Goal: Use online tool/utility: Utilize a website feature to perform a specific function

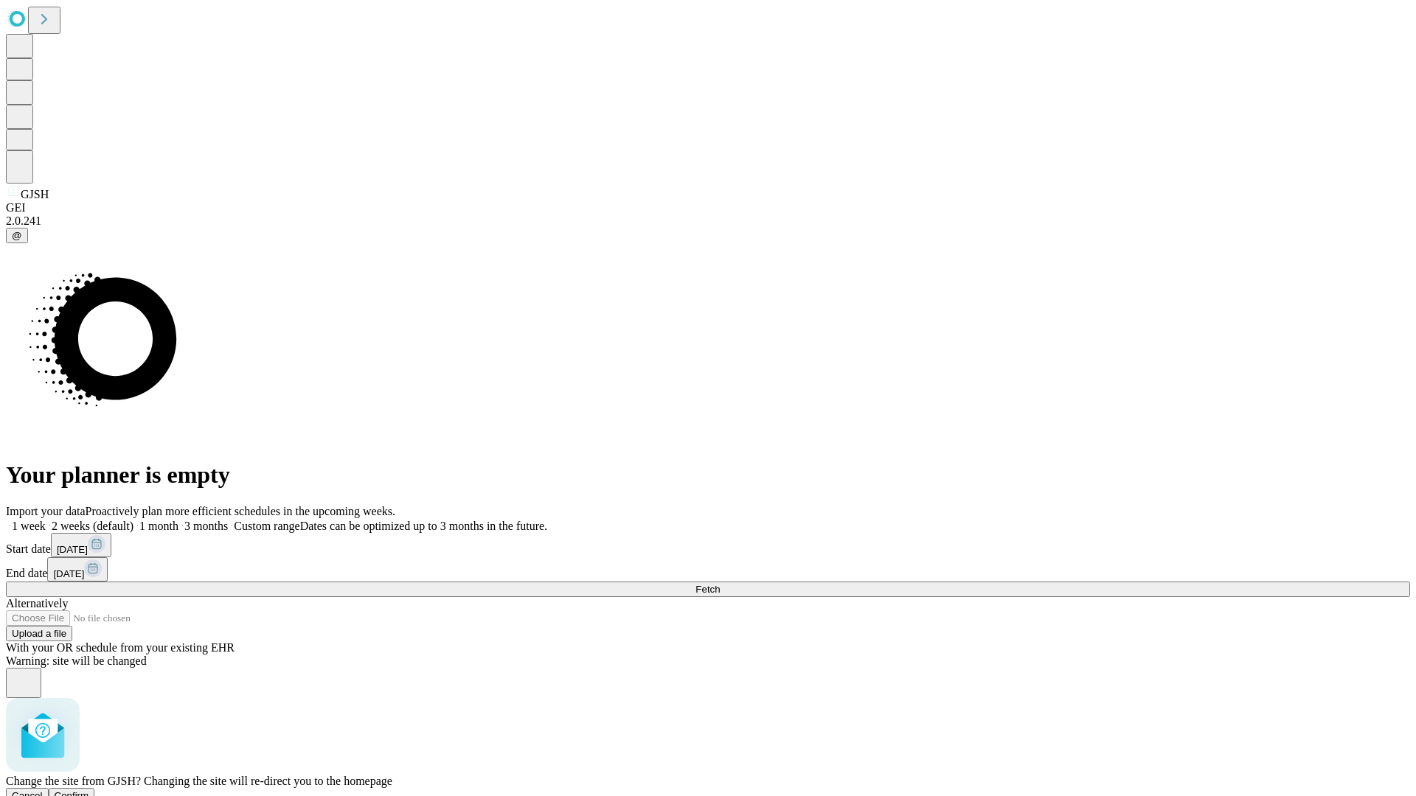
click at [89, 790] on span "Confirm" at bounding box center [72, 795] width 35 height 11
click at [178, 520] on label "1 month" at bounding box center [155, 526] width 45 height 13
click at [720, 584] on span "Fetch" at bounding box center [707, 589] width 24 height 11
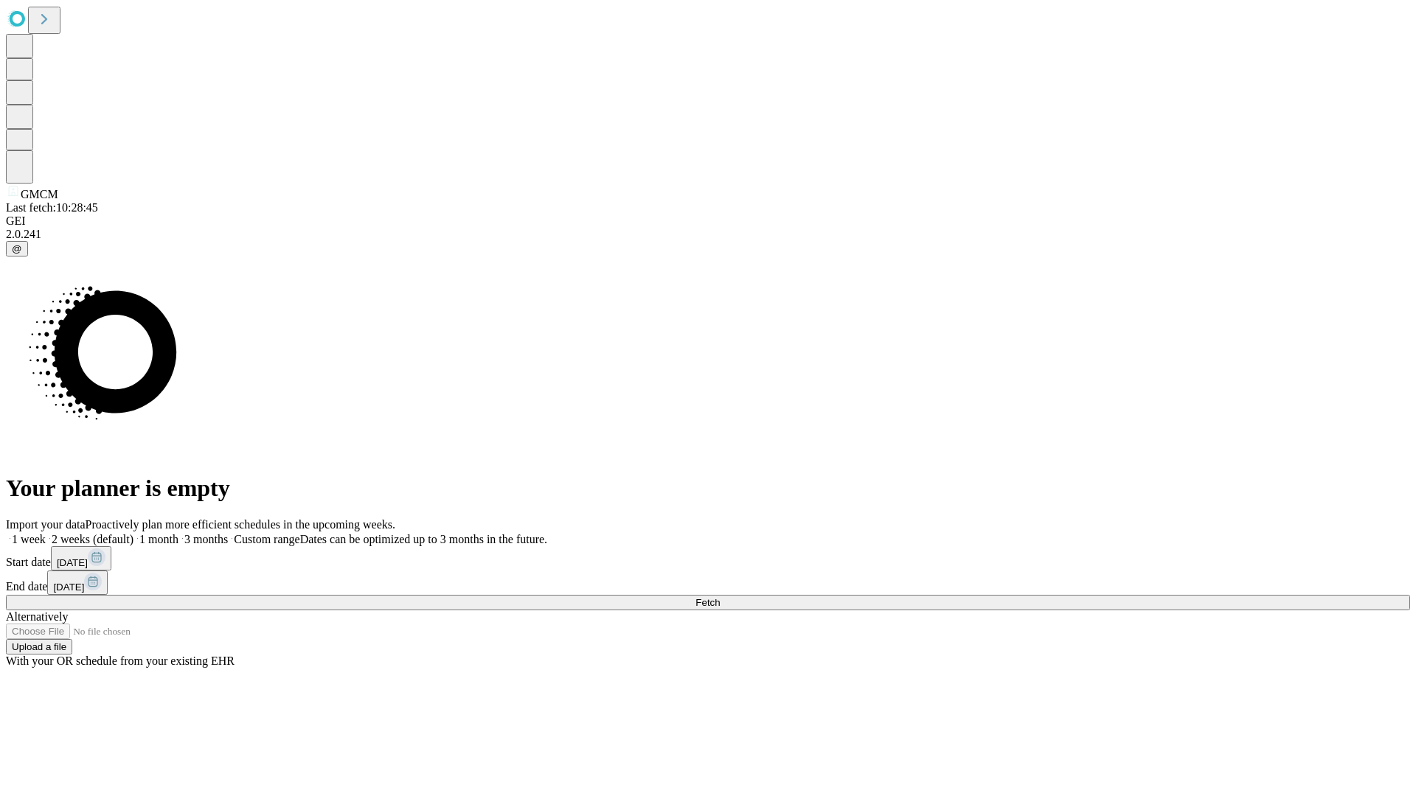
click at [178, 533] on label "1 month" at bounding box center [155, 539] width 45 height 13
click at [720, 597] on span "Fetch" at bounding box center [707, 602] width 24 height 11
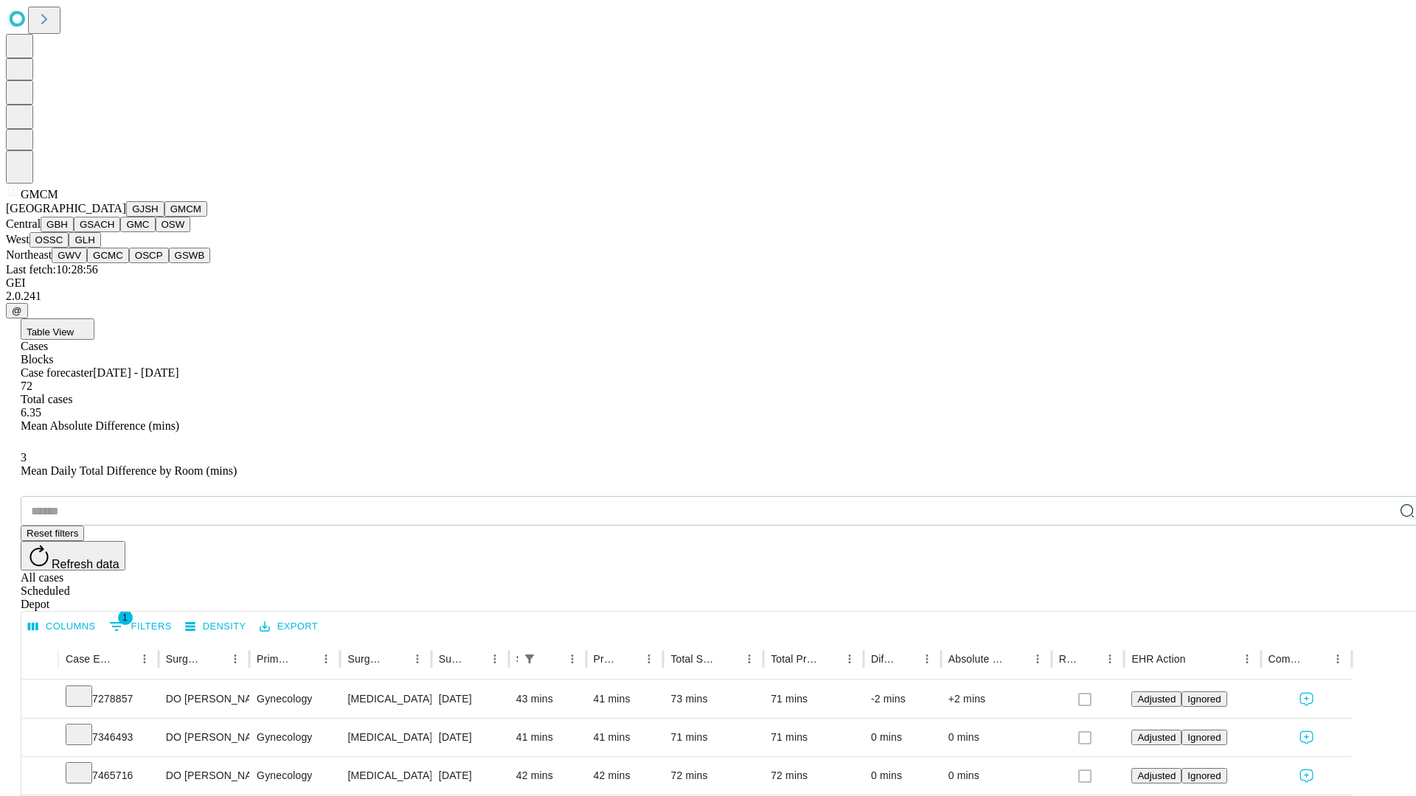
click at [74, 232] on button "GBH" at bounding box center [57, 224] width 33 height 15
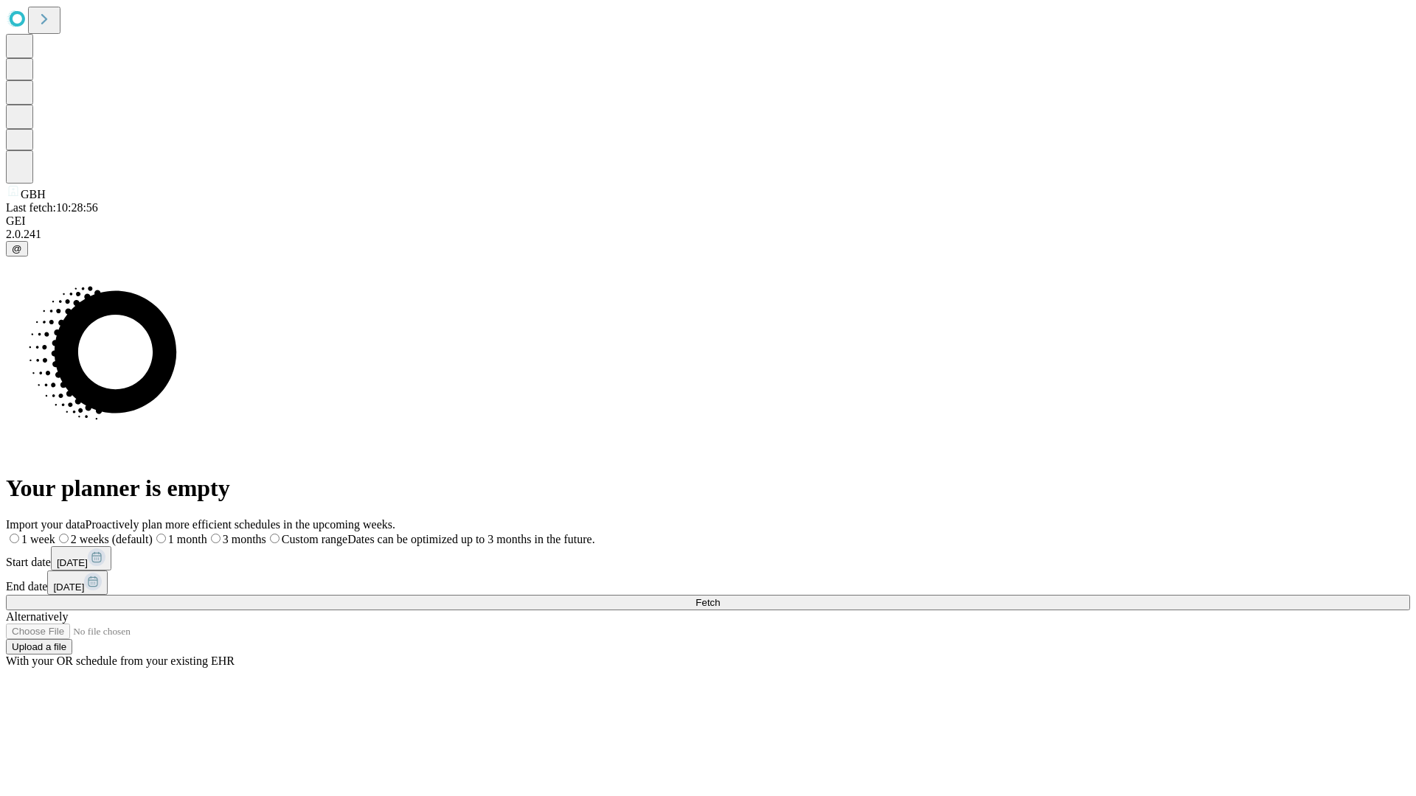
click at [207, 533] on label "1 month" at bounding box center [180, 539] width 55 height 13
click at [720, 597] on span "Fetch" at bounding box center [707, 602] width 24 height 11
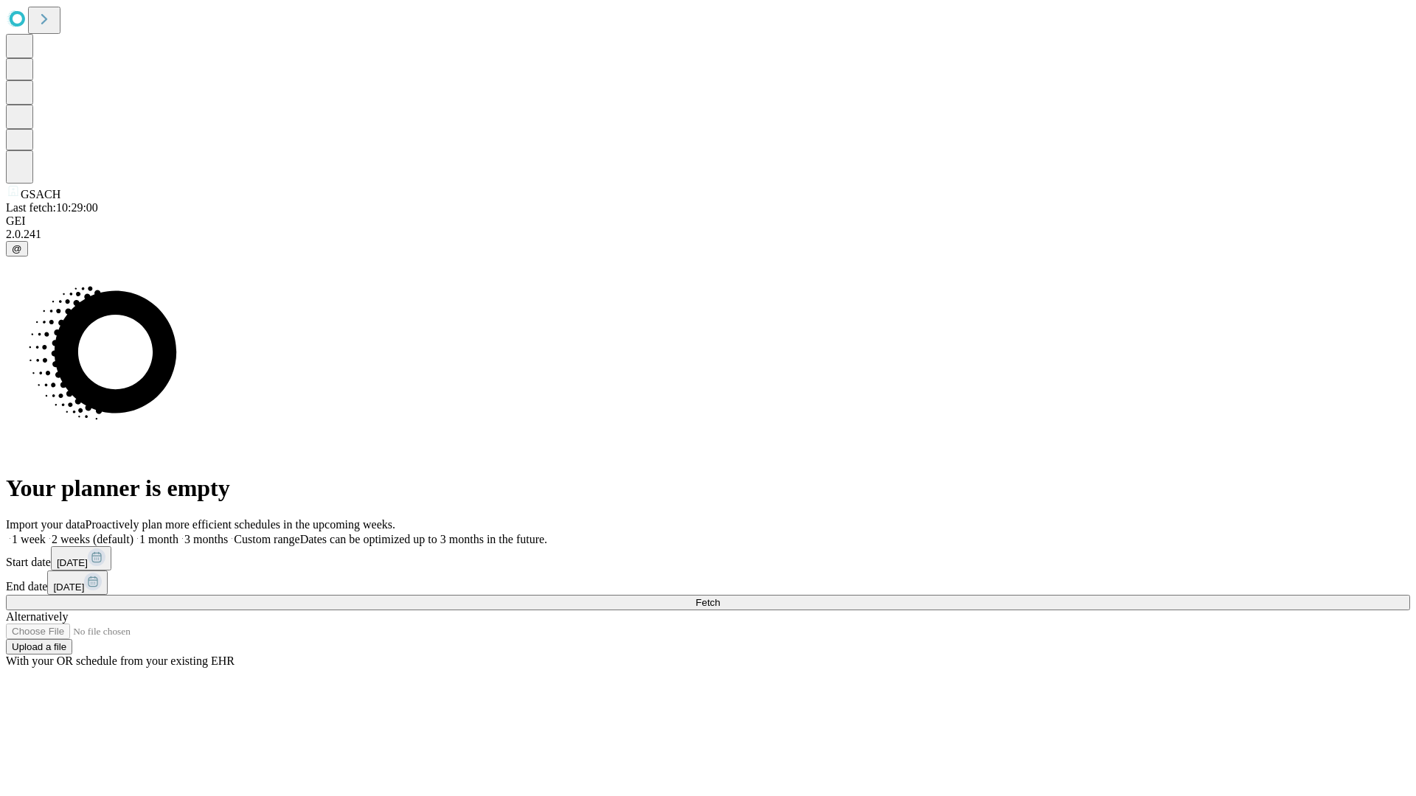
click at [178, 533] on label "1 month" at bounding box center [155, 539] width 45 height 13
click at [720, 597] on span "Fetch" at bounding box center [707, 602] width 24 height 11
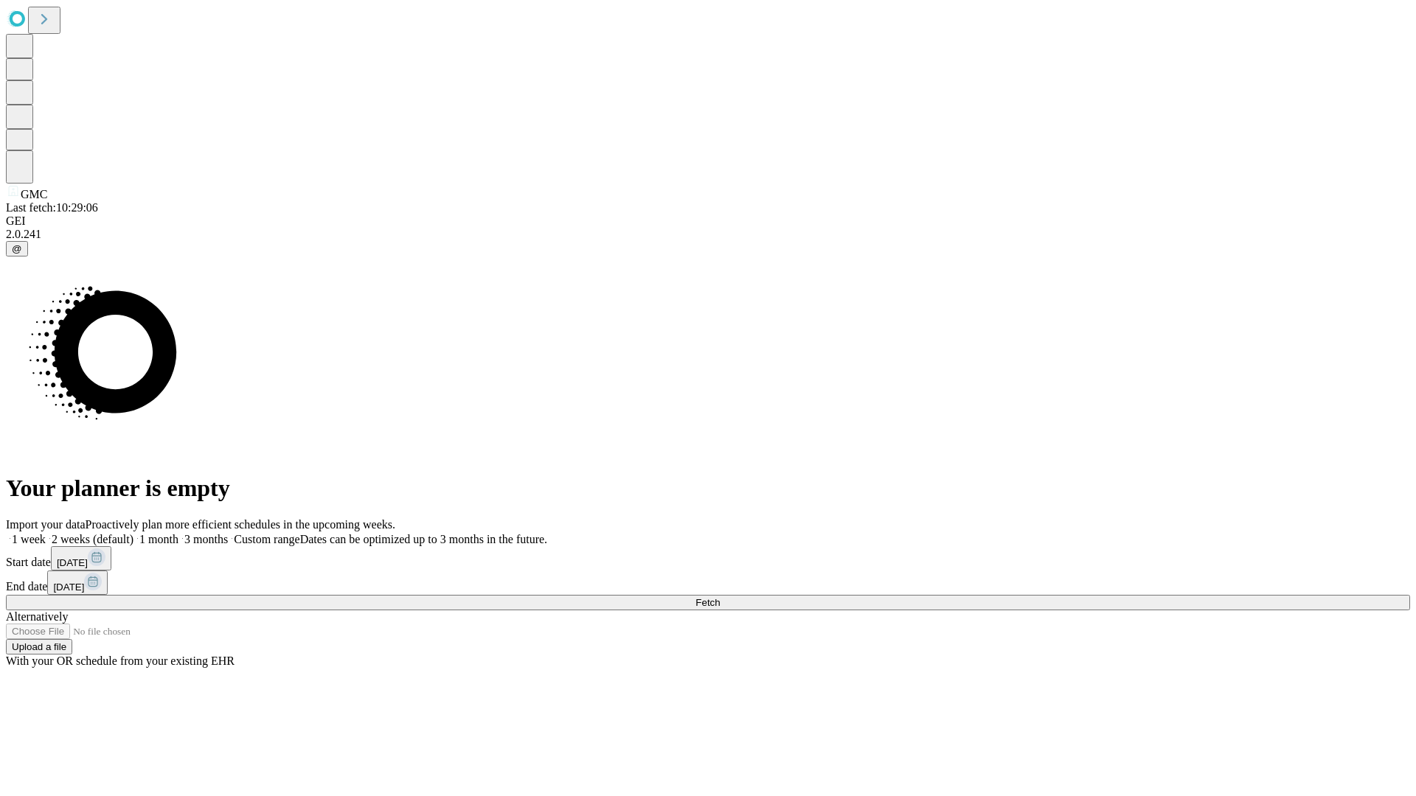
click at [178, 533] on label "1 month" at bounding box center [155, 539] width 45 height 13
click at [720, 597] on span "Fetch" at bounding box center [707, 602] width 24 height 11
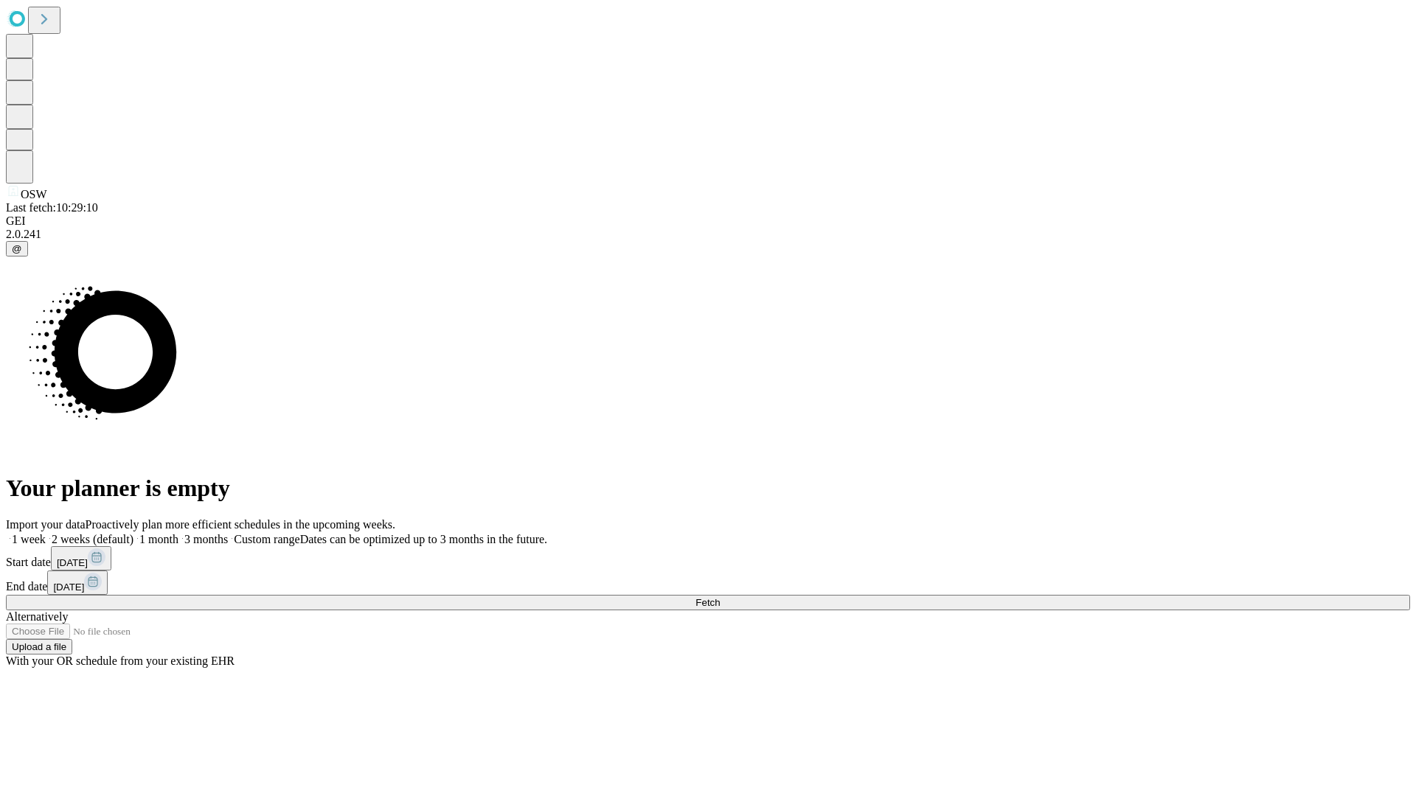
click at [720, 597] on span "Fetch" at bounding box center [707, 602] width 24 height 11
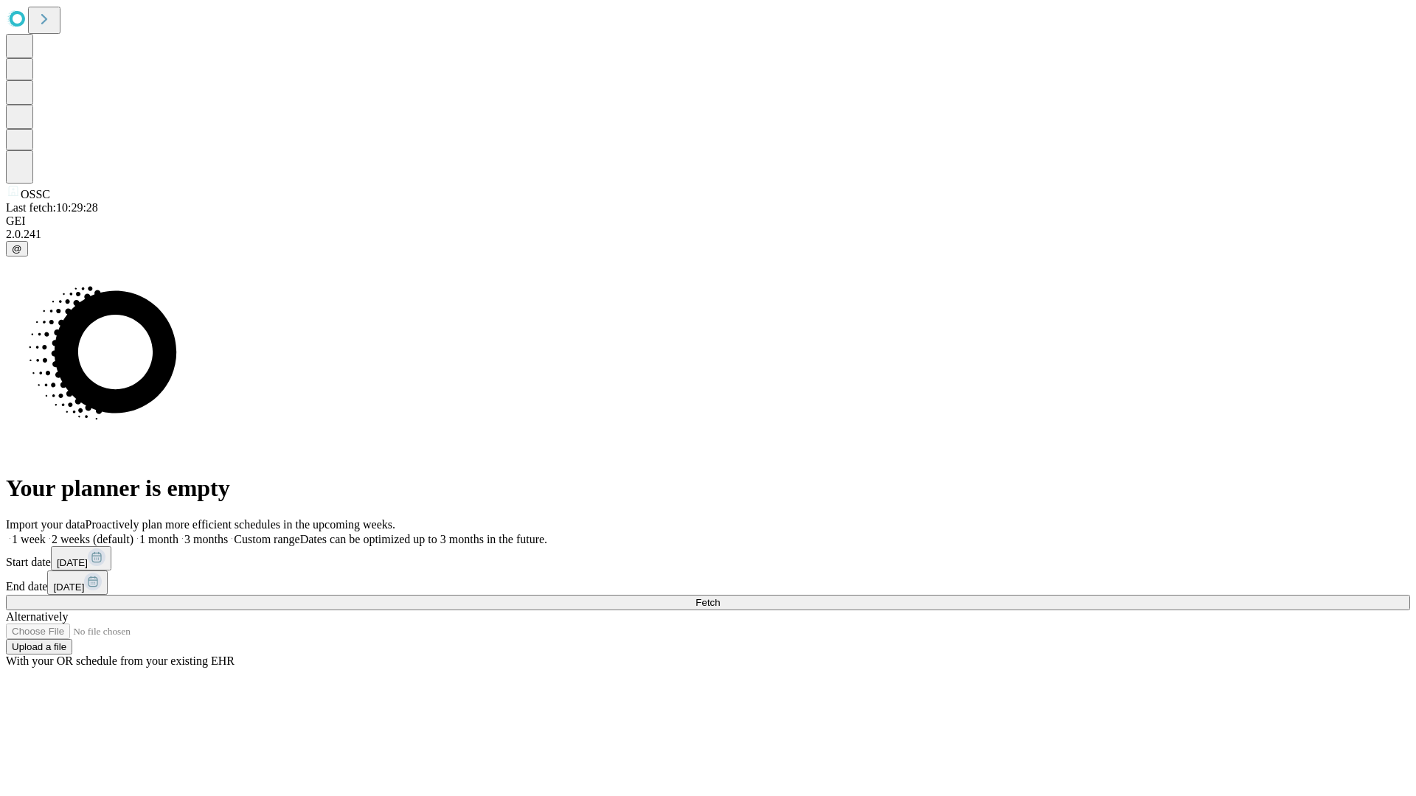
click at [178, 533] on label "1 month" at bounding box center [155, 539] width 45 height 13
click at [720, 597] on span "Fetch" at bounding box center [707, 602] width 24 height 11
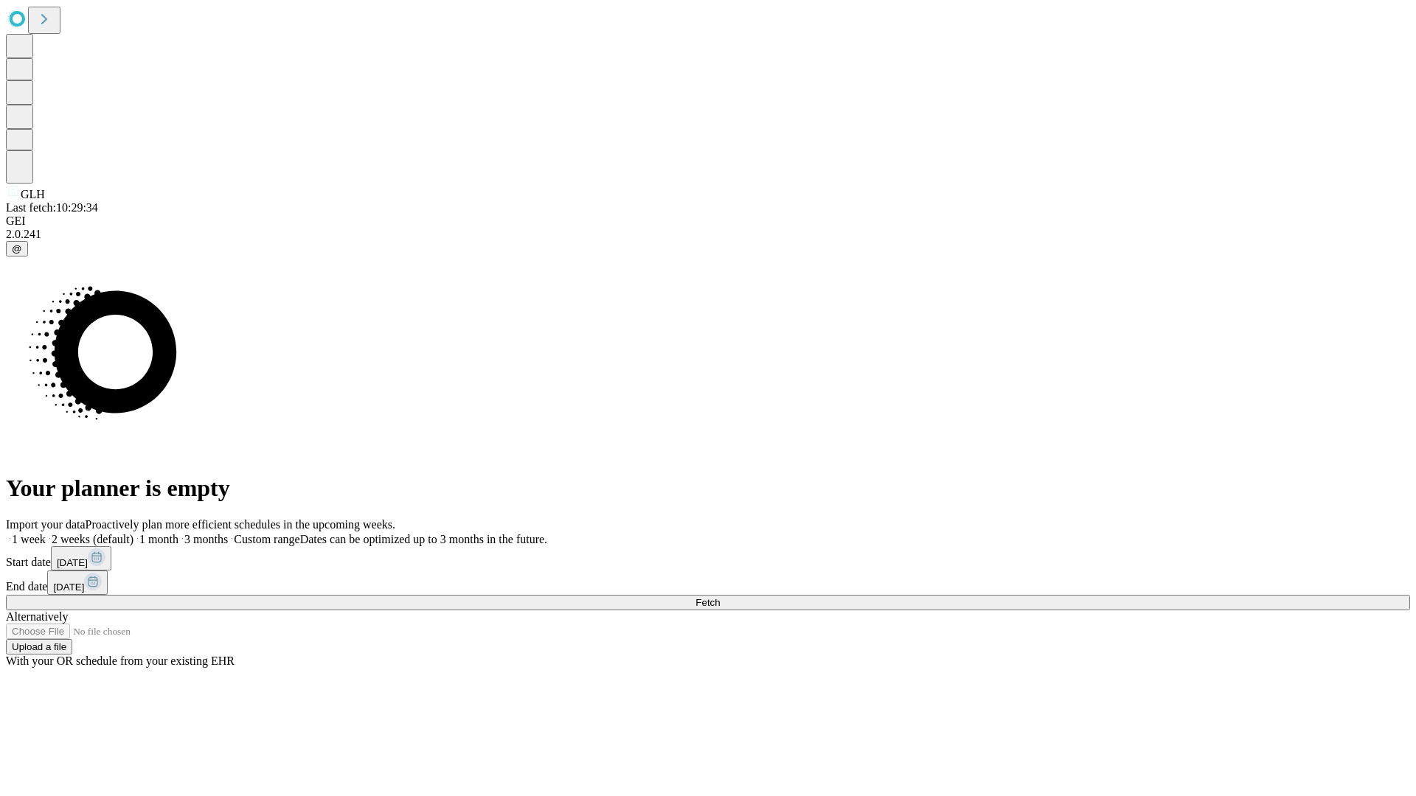
click at [178, 533] on label "1 month" at bounding box center [155, 539] width 45 height 13
click at [720, 597] on span "Fetch" at bounding box center [707, 602] width 24 height 11
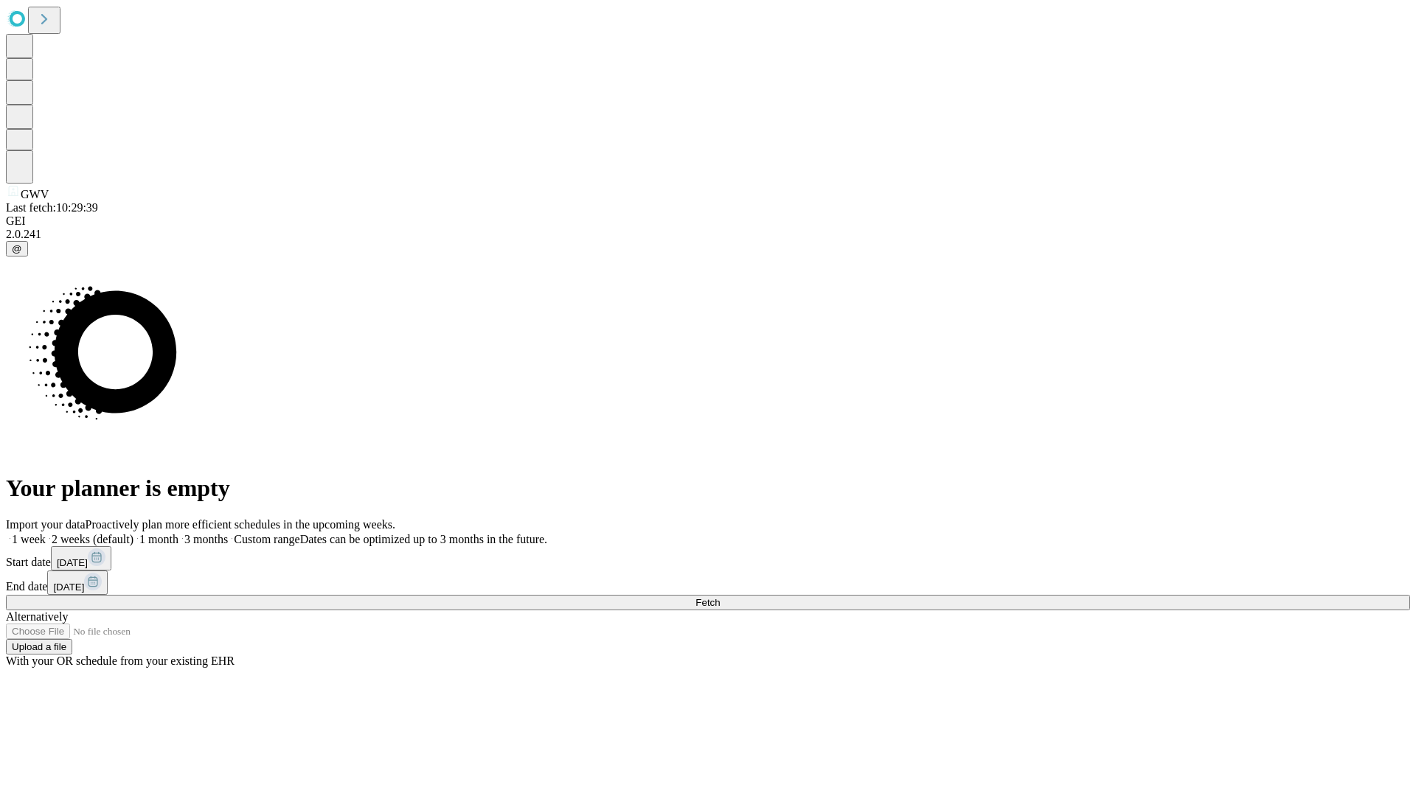
click at [178, 533] on label "1 month" at bounding box center [155, 539] width 45 height 13
click at [720, 597] on span "Fetch" at bounding box center [707, 602] width 24 height 11
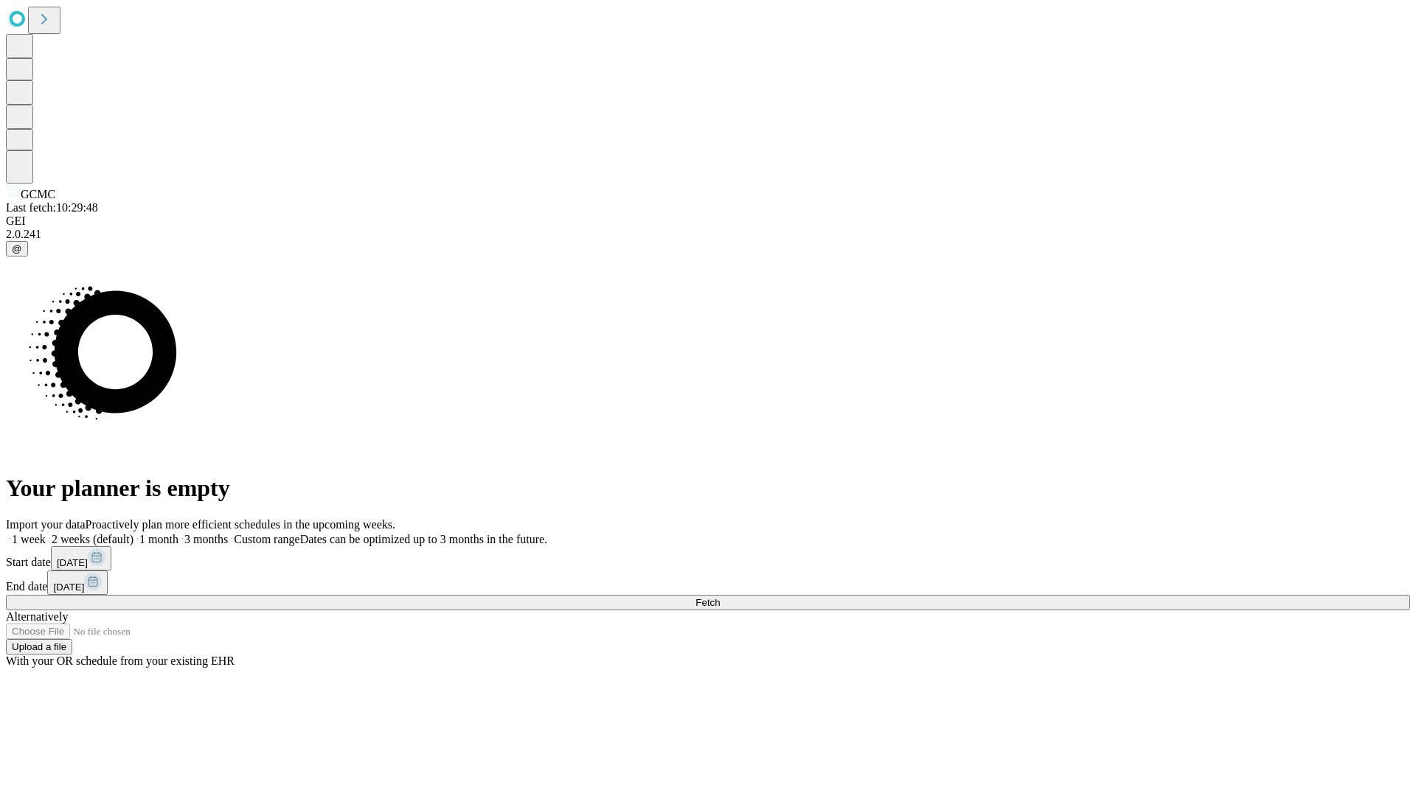
click at [178, 533] on label "1 month" at bounding box center [155, 539] width 45 height 13
click at [720, 597] on span "Fetch" at bounding box center [707, 602] width 24 height 11
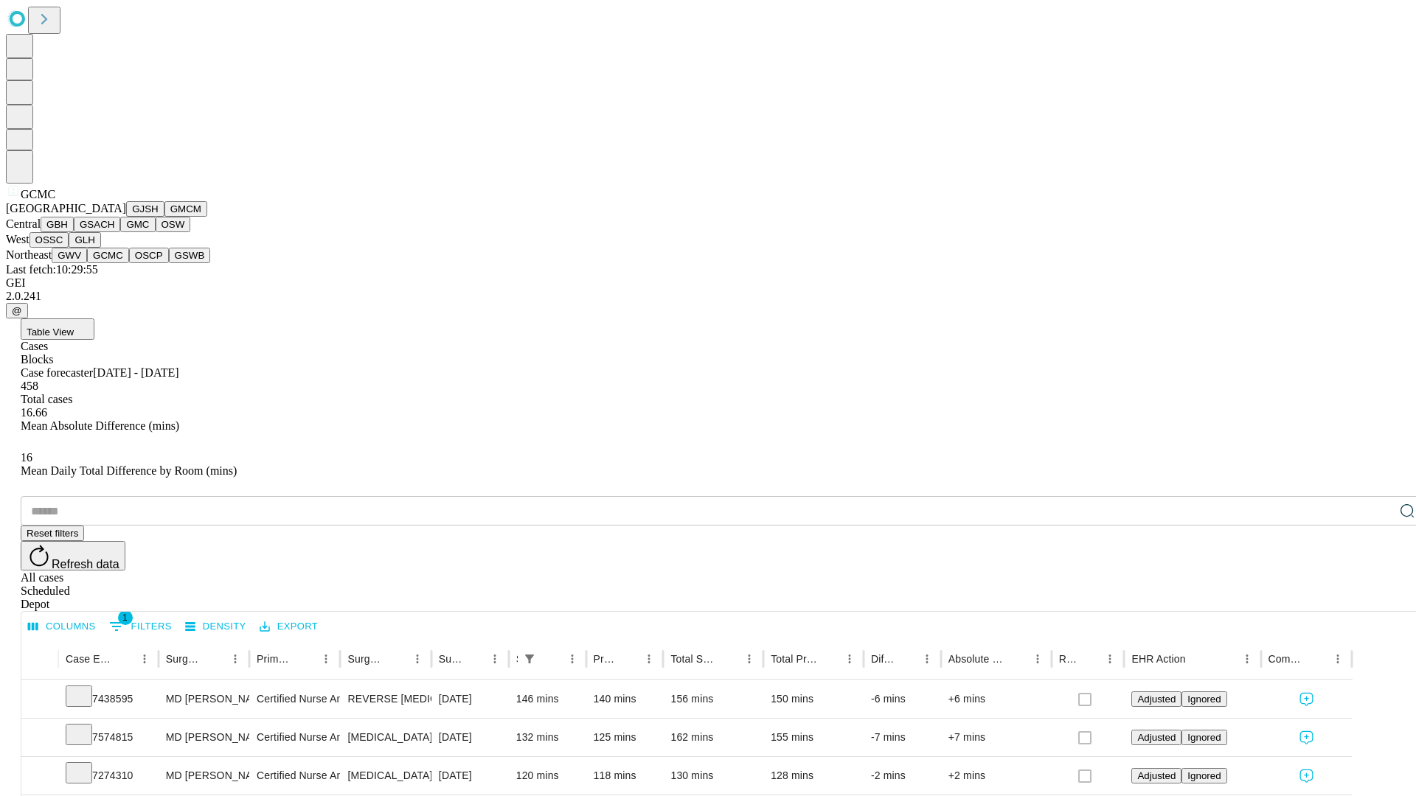
click at [129, 263] on button "OSCP" at bounding box center [149, 255] width 40 height 15
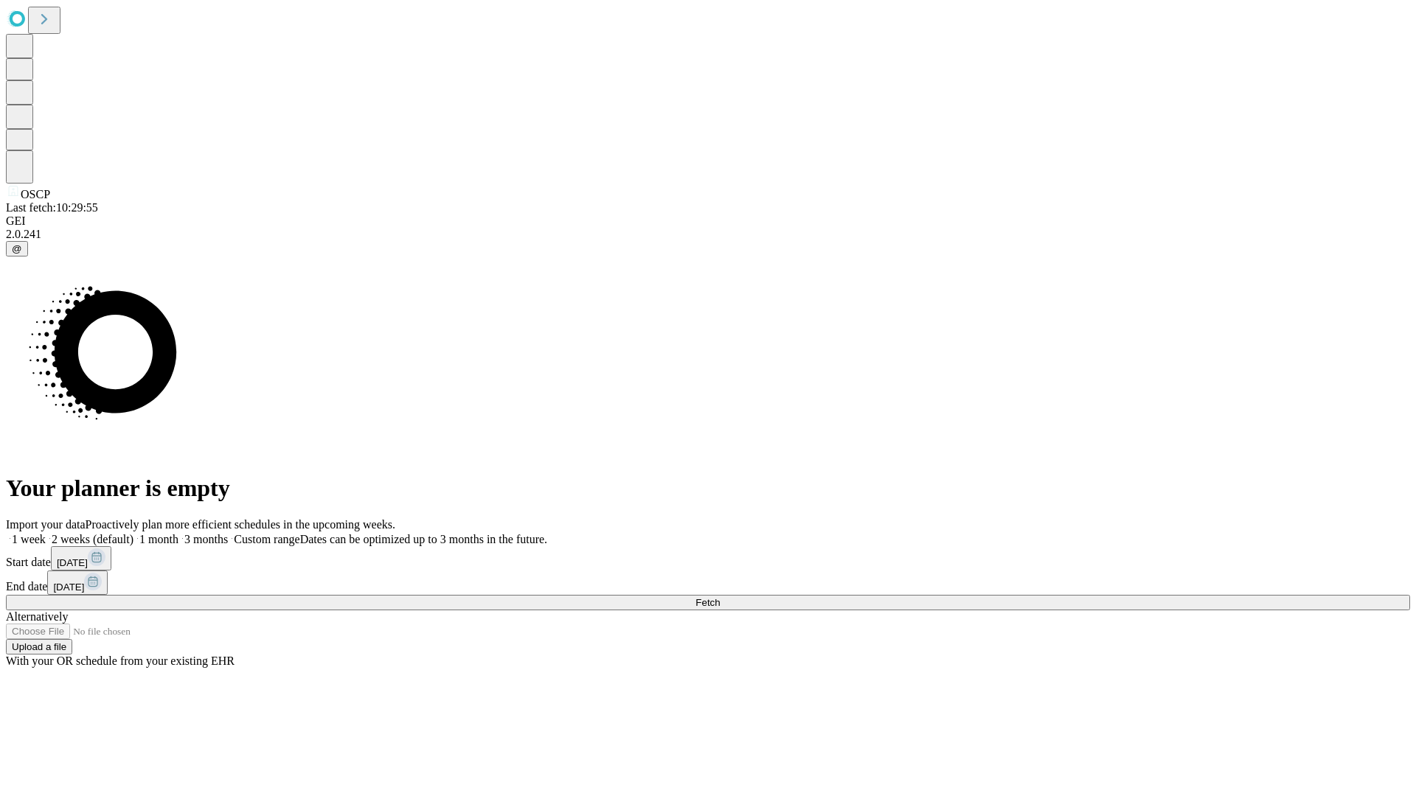
click at [178, 533] on label "1 month" at bounding box center [155, 539] width 45 height 13
click at [720, 597] on span "Fetch" at bounding box center [707, 602] width 24 height 11
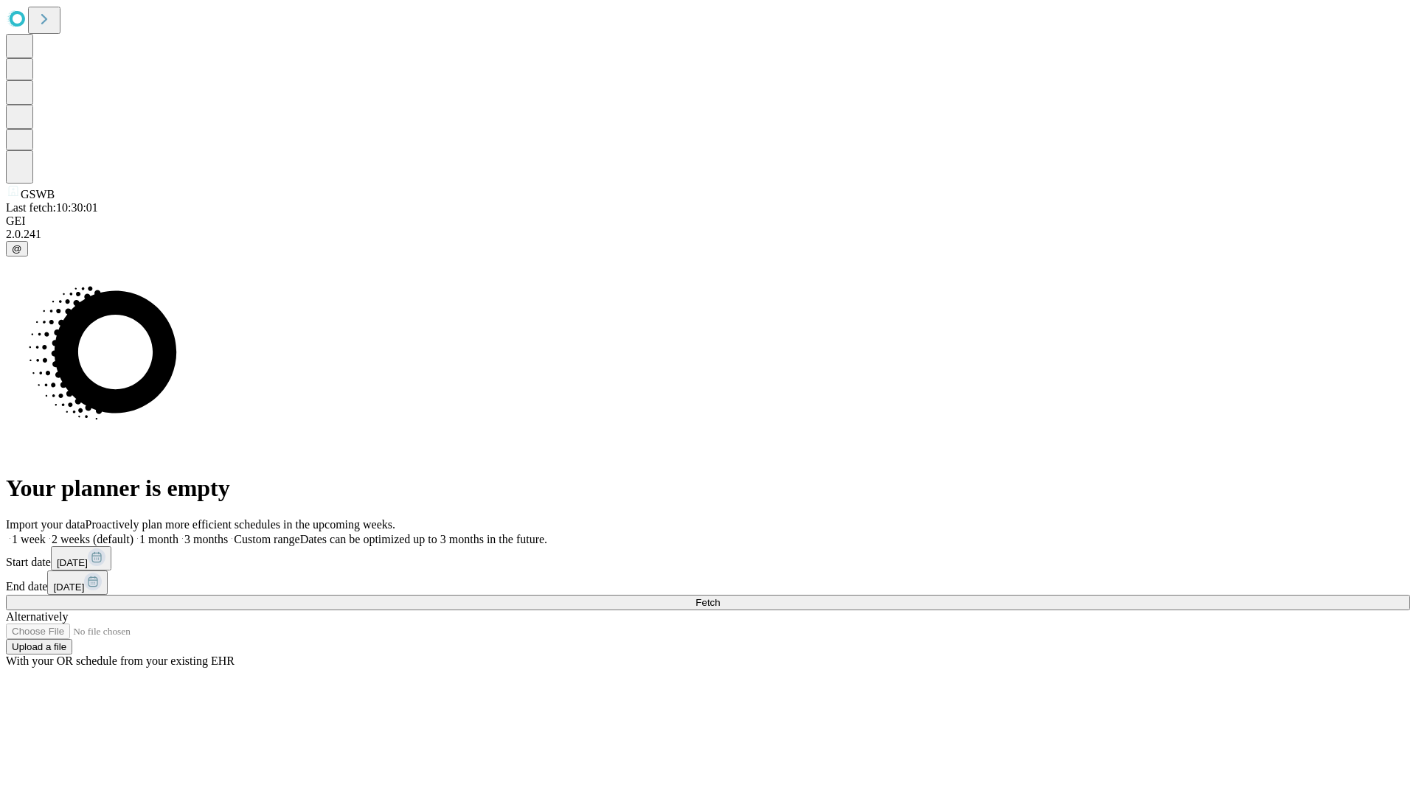
click at [178, 533] on label "1 month" at bounding box center [155, 539] width 45 height 13
click at [720, 597] on span "Fetch" at bounding box center [707, 602] width 24 height 11
